Goal: Information Seeking & Learning: Check status

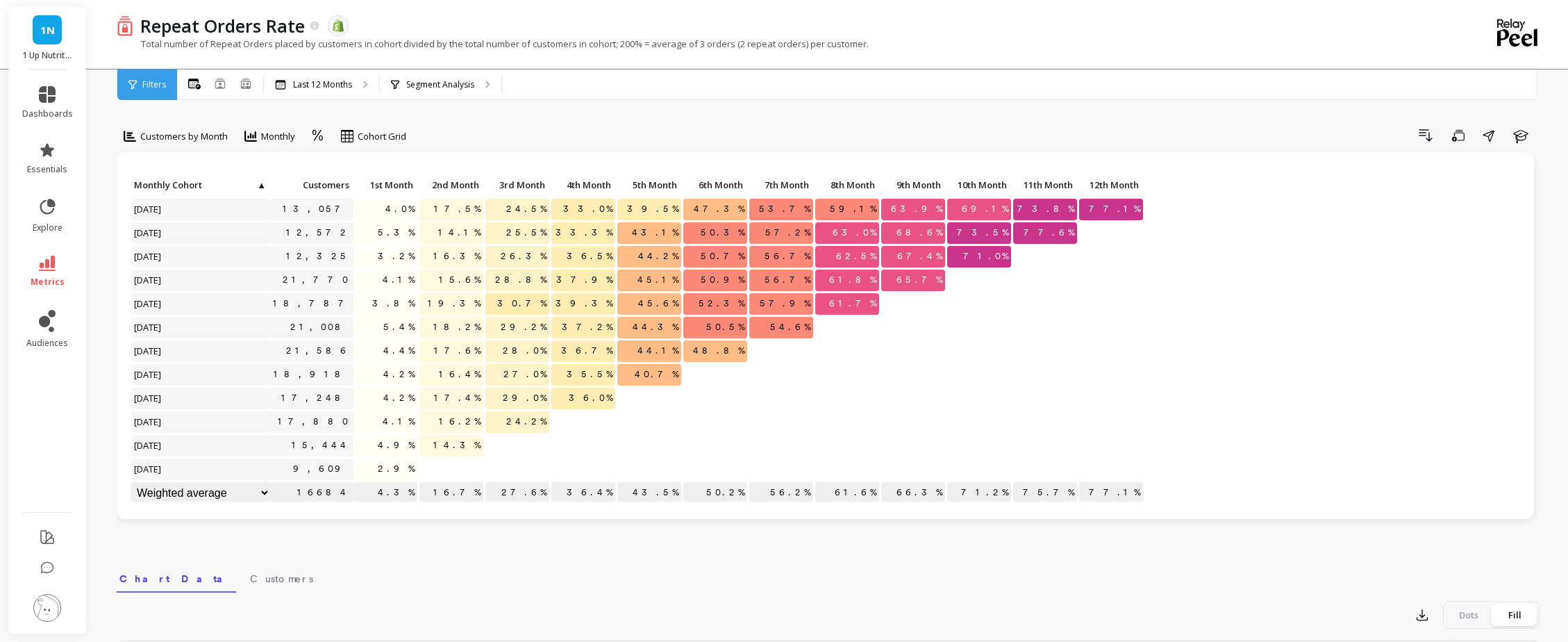
click at [49, 251] on li "metrics" at bounding box center [47, 271] width 67 height 48
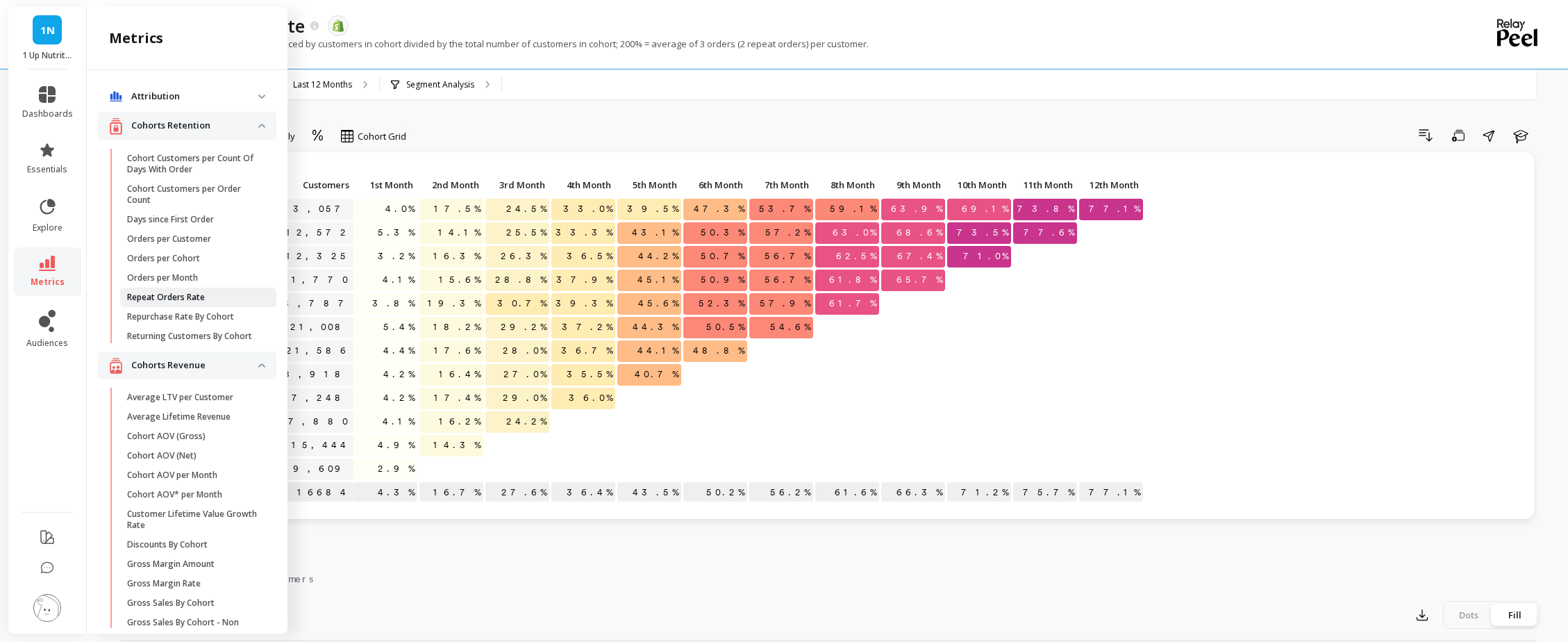
click at [176, 295] on p "Repeat Orders Rate" at bounding box center [166, 296] width 77 height 11
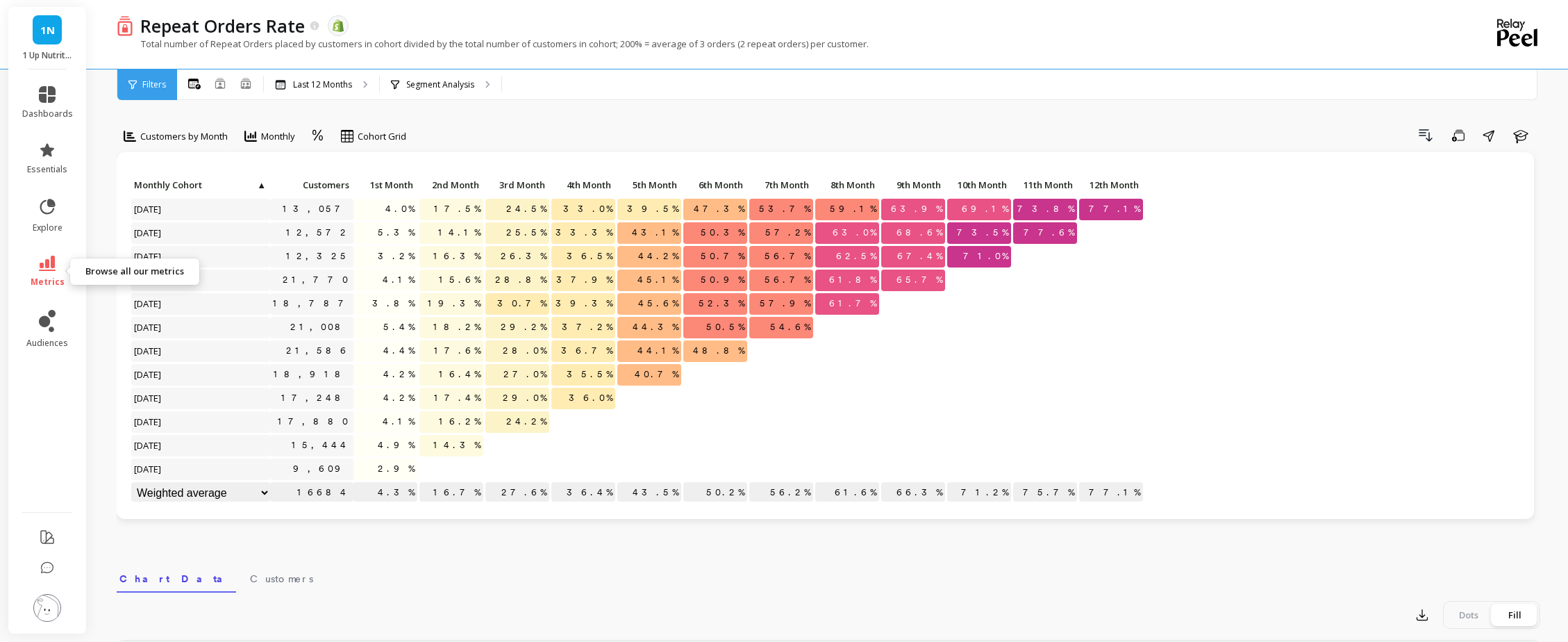
click at [59, 269] on link "metrics" at bounding box center [47, 271] width 51 height 32
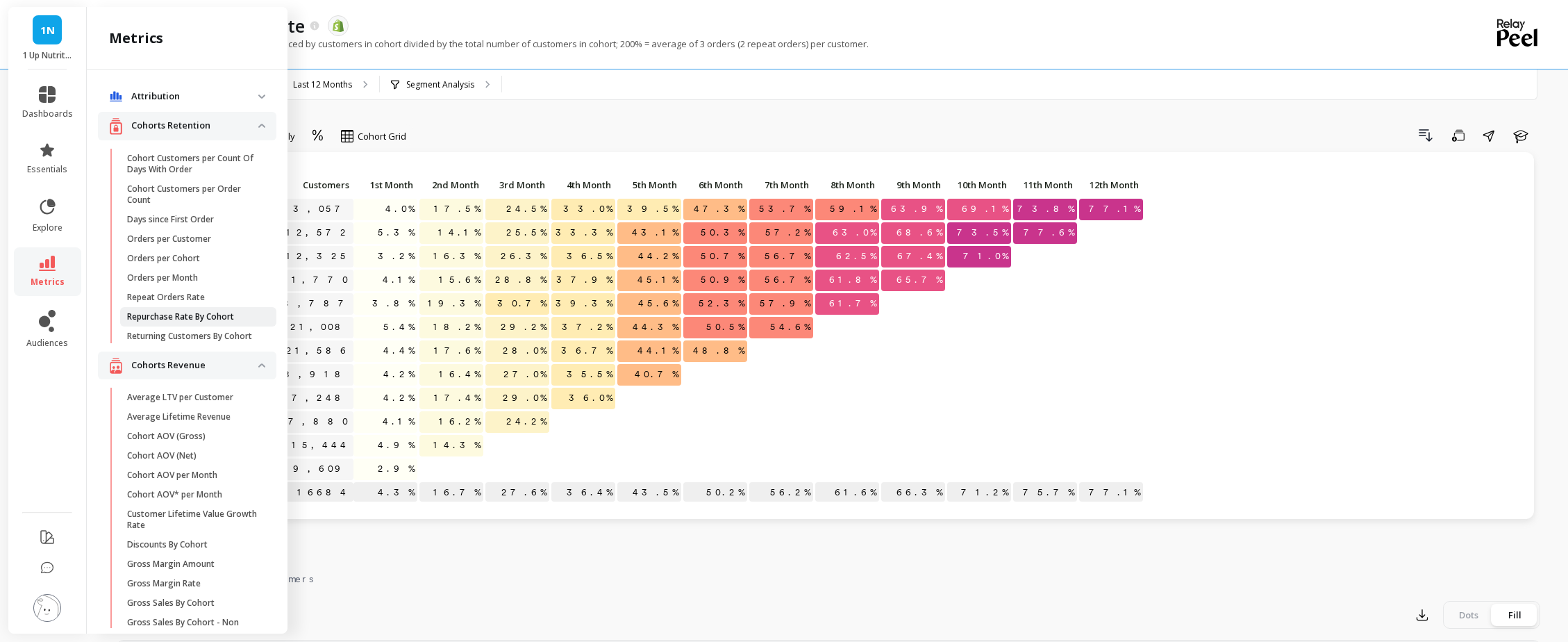
click at [163, 319] on p "Repurchase Rate By Cohort" at bounding box center [181, 316] width 107 height 11
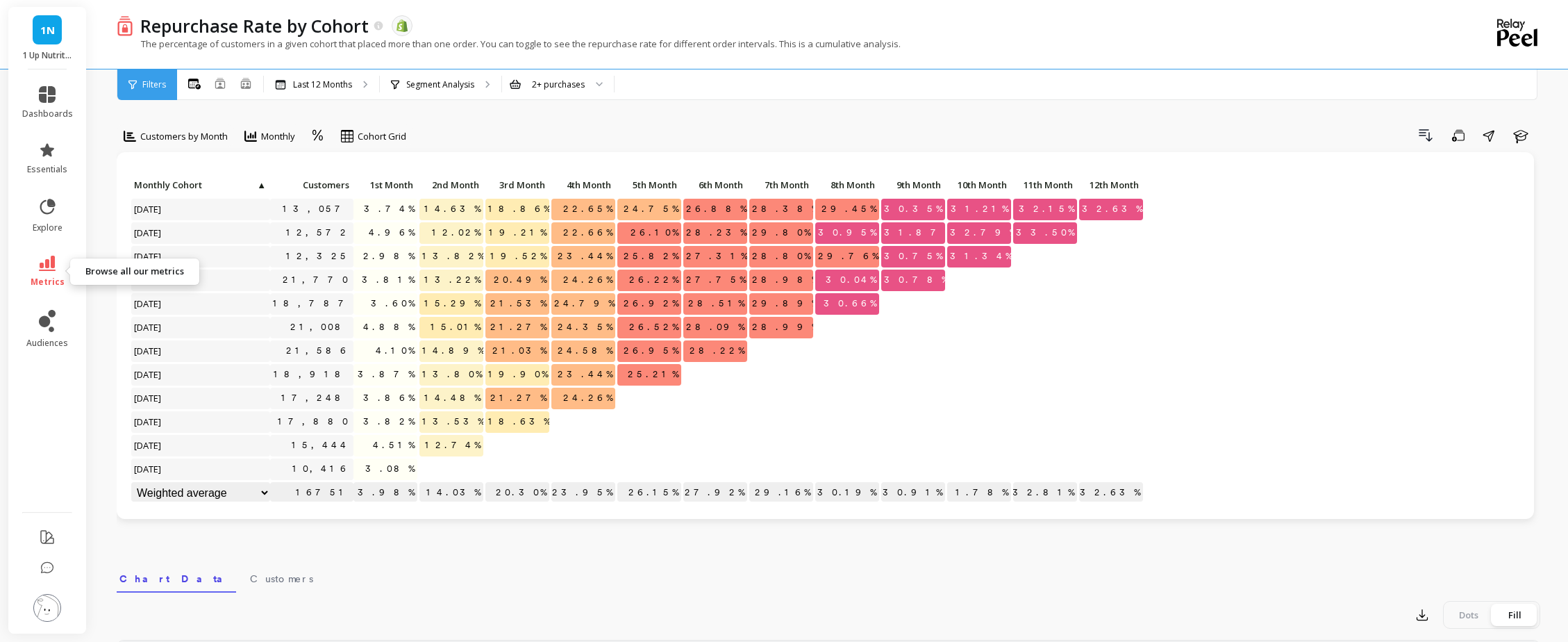
click at [46, 269] on icon at bounding box center [47, 263] width 17 height 15
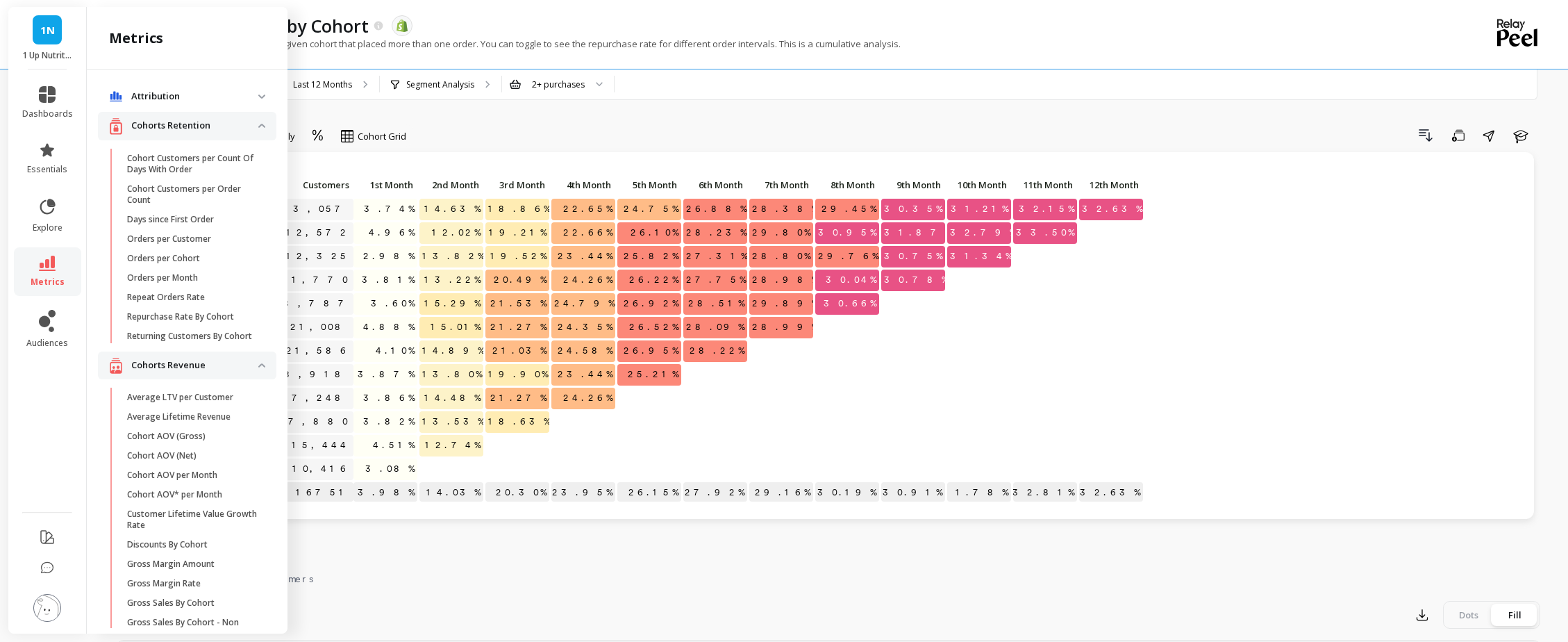
click at [168, 336] on p "Returning Customers By Cohort" at bounding box center [190, 336] width 125 height 11
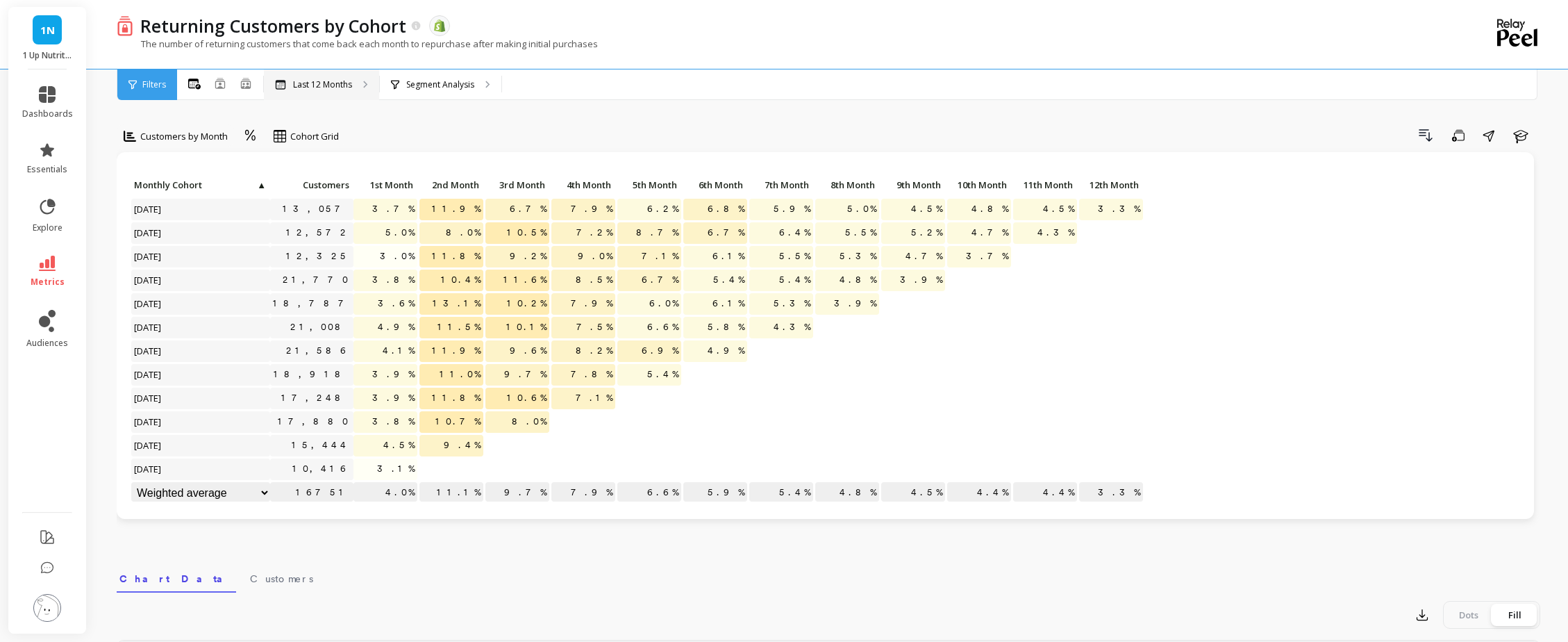
click at [325, 82] on p "Last 12 Months" at bounding box center [322, 84] width 59 height 11
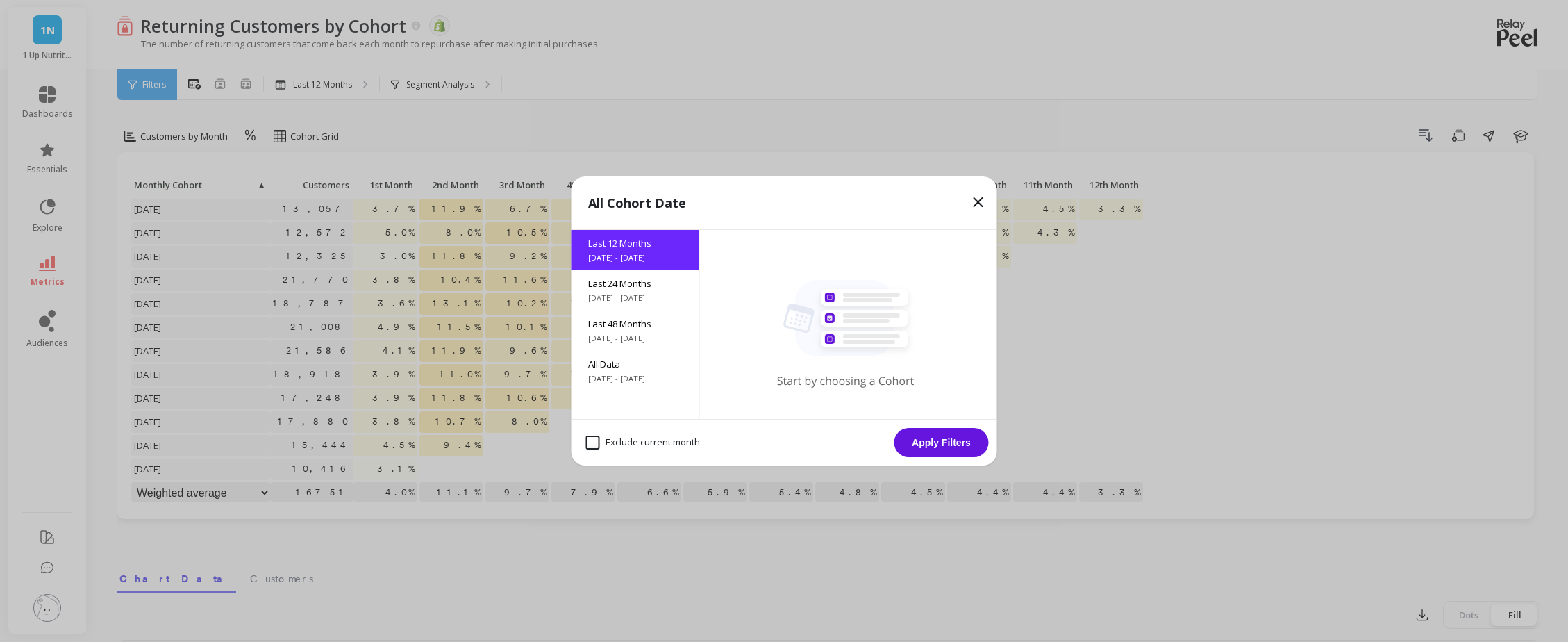
drag, startPoint x: 586, startPoint y: 444, endPoint x: 606, endPoint y: 443, distance: 20.0
click at [587, 443] on month "Exclude current month" at bounding box center [643, 442] width 114 height 14
checkbox month "true"
click at [970, 443] on button "Apply Filters" at bounding box center [941, 442] width 94 height 29
